Goal: Task Accomplishment & Management: Use online tool/utility

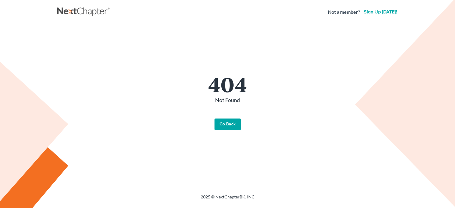
click at [222, 128] on link "Go Back" at bounding box center [227, 124] width 26 height 12
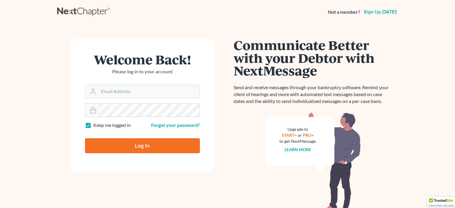
type input "[EMAIL_ADDRESS][DOMAIN_NAME]"
click at [137, 146] on input "Log In" at bounding box center [142, 145] width 115 height 15
type input "Thinking..."
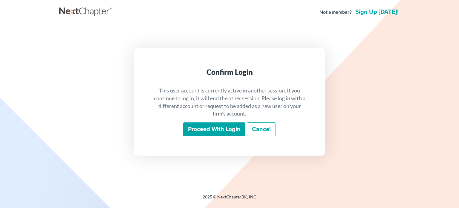
click at [212, 131] on input "Proceed with login" at bounding box center [214, 129] width 62 height 14
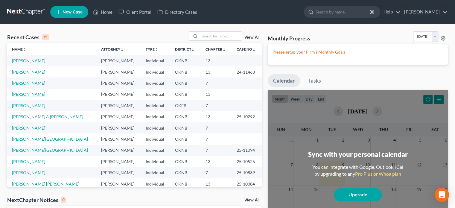
scroll to position [30, 0]
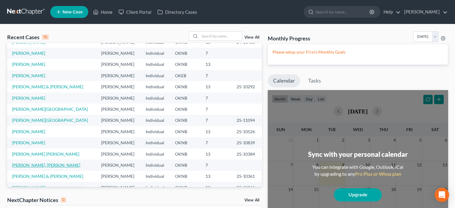
click at [28, 164] on link "[PERSON_NAME], [PERSON_NAME]" at bounding box center [46, 164] width 68 height 5
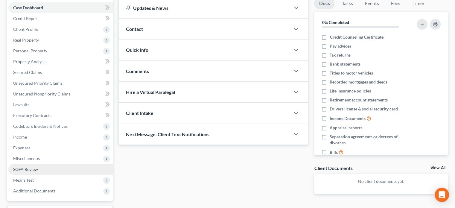
scroll to position [90, 0]
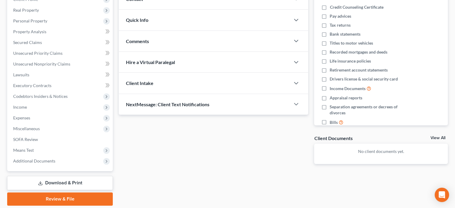
click at [54, 183] on link "Download & Print" at bounding box center [60, 183] width 106 height 14
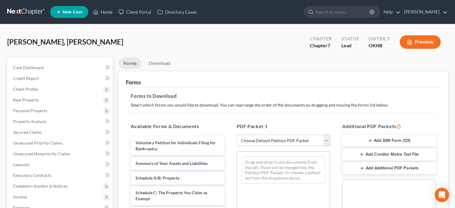
click at [329, 141] on select "Choose Default Petition PDF Packet Complete Bankruptcy Petition (all forms and …" at bounding box center [283, 141] width 94 height 12
select select "0"
click at [236, 135] on select "Choose Default Petition PDF Packet Complete Bankruptcy Petition (all forms and …" at bounding box center [283, 141] width 94 height 12
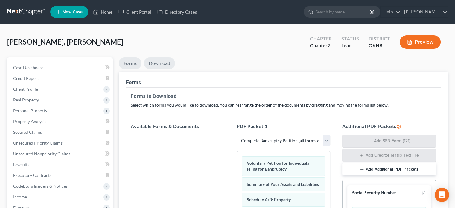
click at [162, 63] on link "Download" at bounding box center [159, 63] width 31 height 12
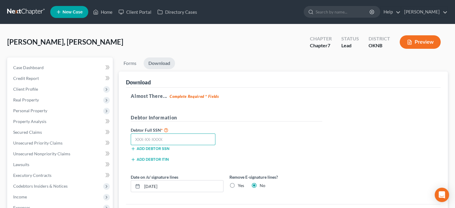
click at [138, 137] on input "text" at bounding box center [173, 139] width 85 height 12
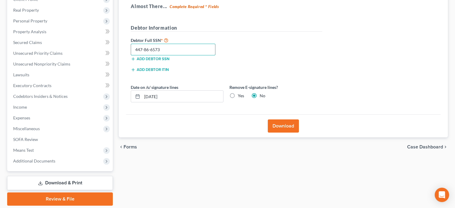
type input "447-86-6573"
click at [286, 125] on button "Download" at bounding box center [283, 125] width 31 height 13
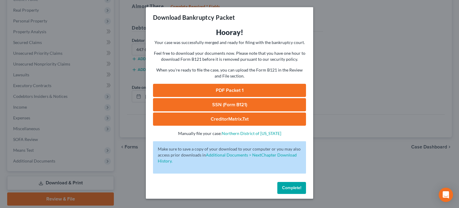
drag, startPoint x: 263, startPoint y: 134, endPoint x: 397, endPoint y: 97, distance: 138.9
click at [397, 97] on div "Download Bankruptcy Packet Hooray! Your case was successfully merged and ready …" at bounding box center [229, 104] width 459 height 208
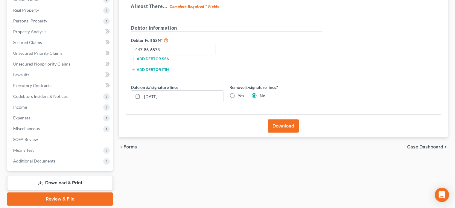
click at [289, 125] on button "Download" at bounding box center [283, 125] width 31 height 13
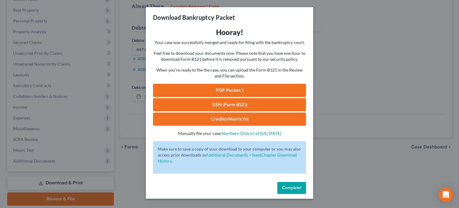
click at [288, 189] on span "Complete!" at bounding box center [291, 187] width 19 height 5
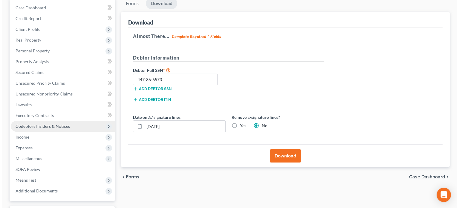
scroll to position [0, 0]
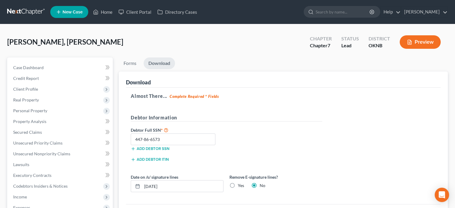
click at [419, 43] on button "Preview" at bounding box center [419, 41] width 41 height 13
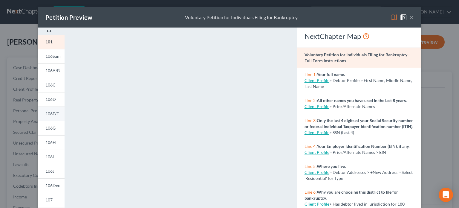
click at [55, 115] on span "106E/F" at bounding box center [51, 113] width 13 height 5
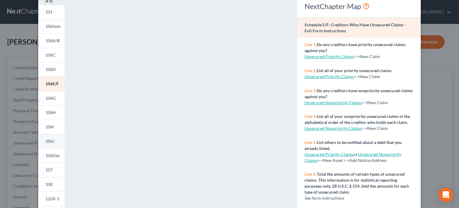
scroll to position [60, 0]
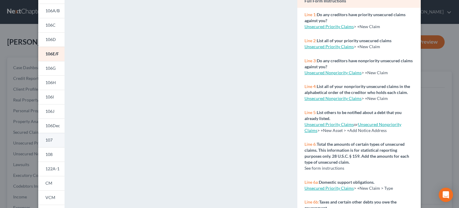
click at [48, 141] on span "107" at bounding box center [48, 139] width 7 height 5
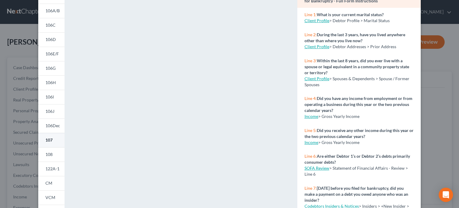
click at [48, 141] on span "107" at bounding box center [48, 139] width 7 height 5
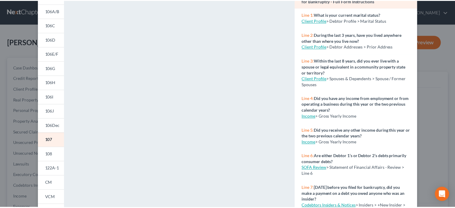
scroll to position [0, 0]
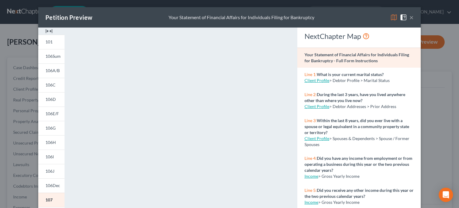
click at [410, 19] on button "×" at bounding box center [412, 17] width 4 height 7
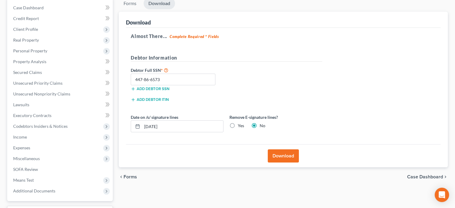
scroll to position [90, 0]
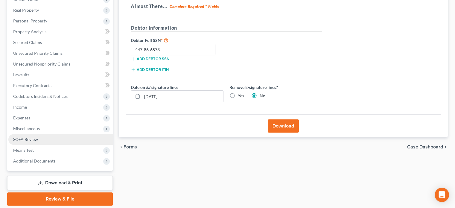
click at [38, 138] on link "SOFA Review" at bounding box center [60, 139] width 104 height 11
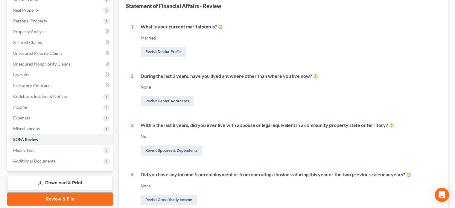
scroll to position [200, 0]
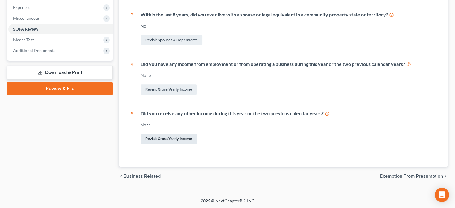
click at [167, 138] on link "Revisit Gross Yearly Income" at bounding box center [169, 139] width 56 height 10
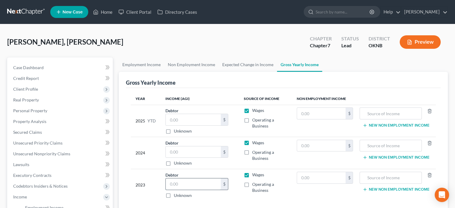
click at [183, 186] on input "text" at bounding box center [193, 183] width 55 height 11
type input "103,876"
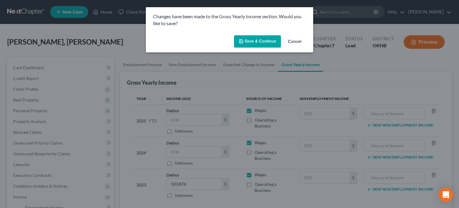
click at [255, 22] on p "Changes have been made to the Gross Yearly Income section. Would you like to sa…" at bounding box center [229, 20] width 153 height 14
